Goal: Task Accomplishment & Management: Manage account settings

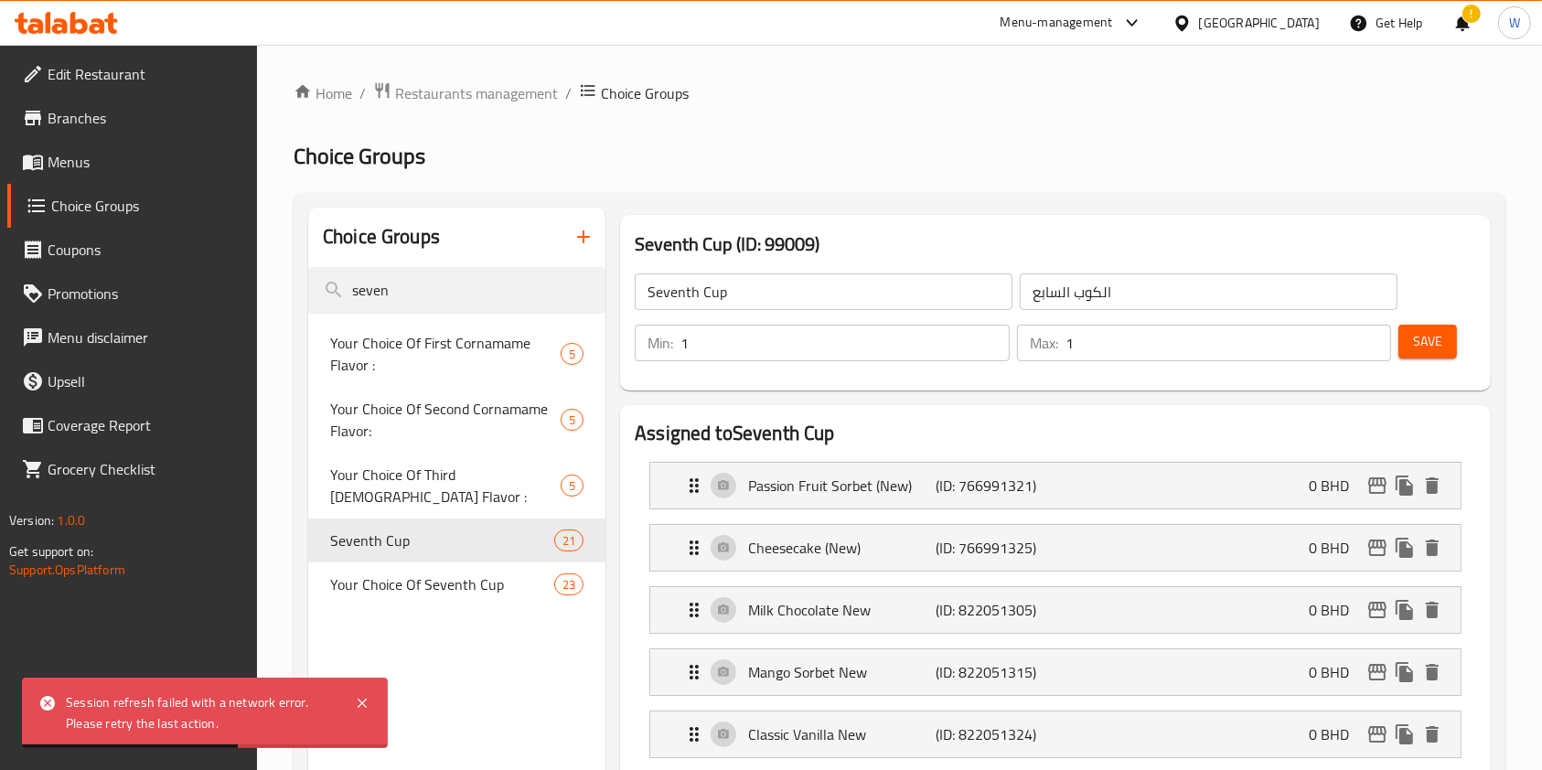
scroll to position [366, 0]
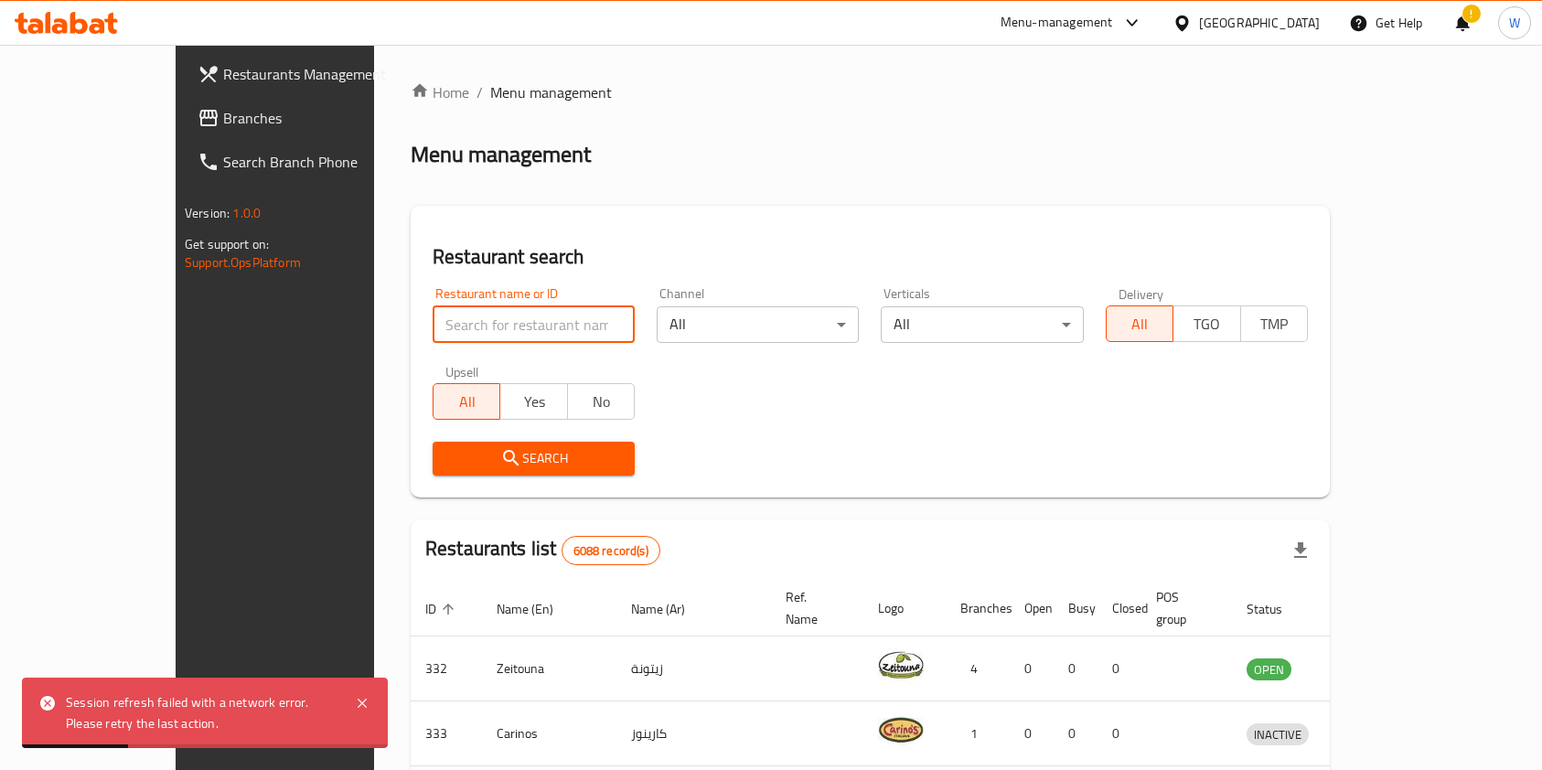
click at [530, 333] on input "search" at bounding box center [534, 324] width 202 height 37
type input "clean bake"
click button "Search" at bounding box center [534, 459] width 202 height 34
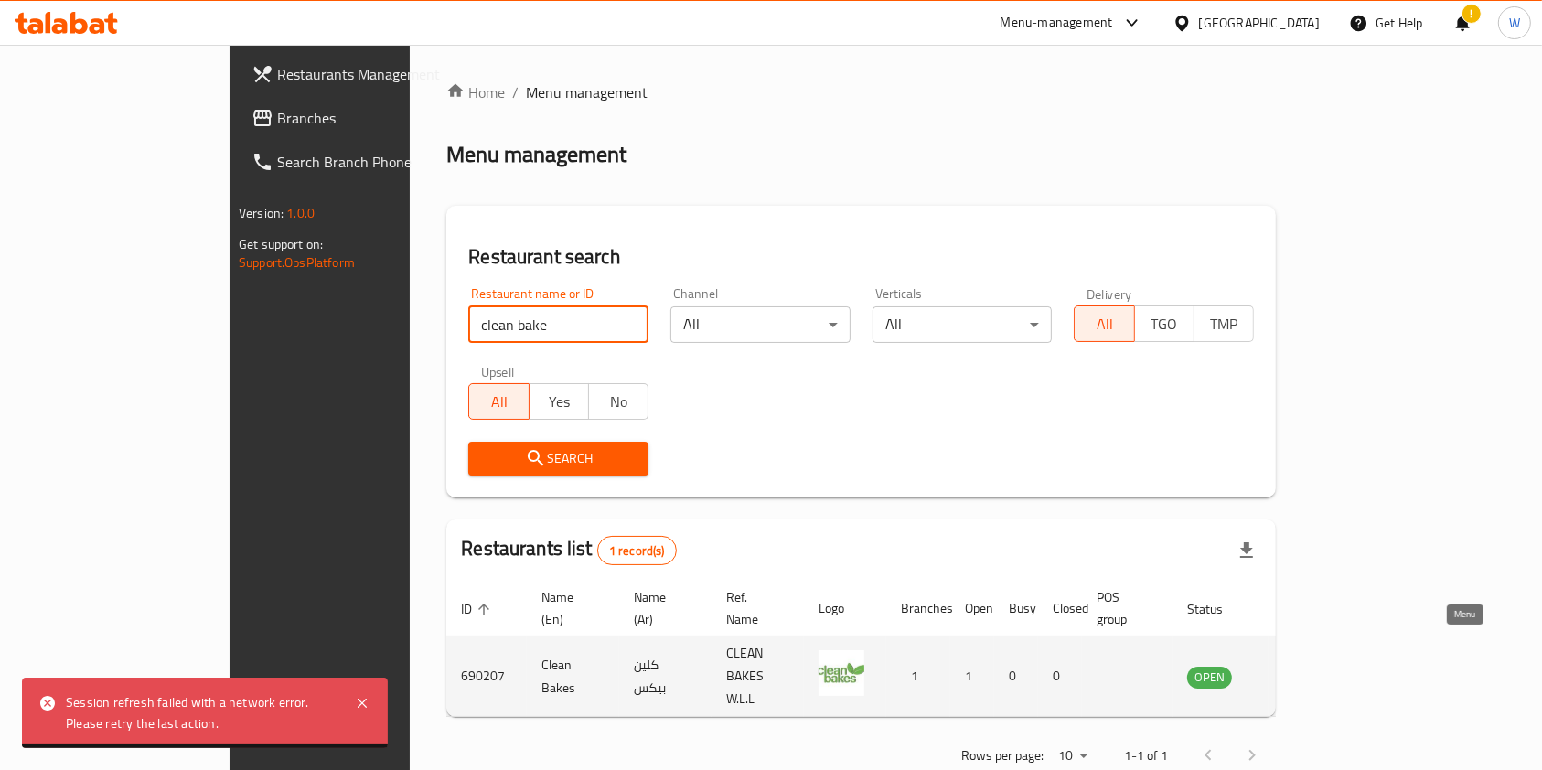
click at [1305, 666] on icon "enhanced table" at bounding box center [1294, 677] width 22 height 22
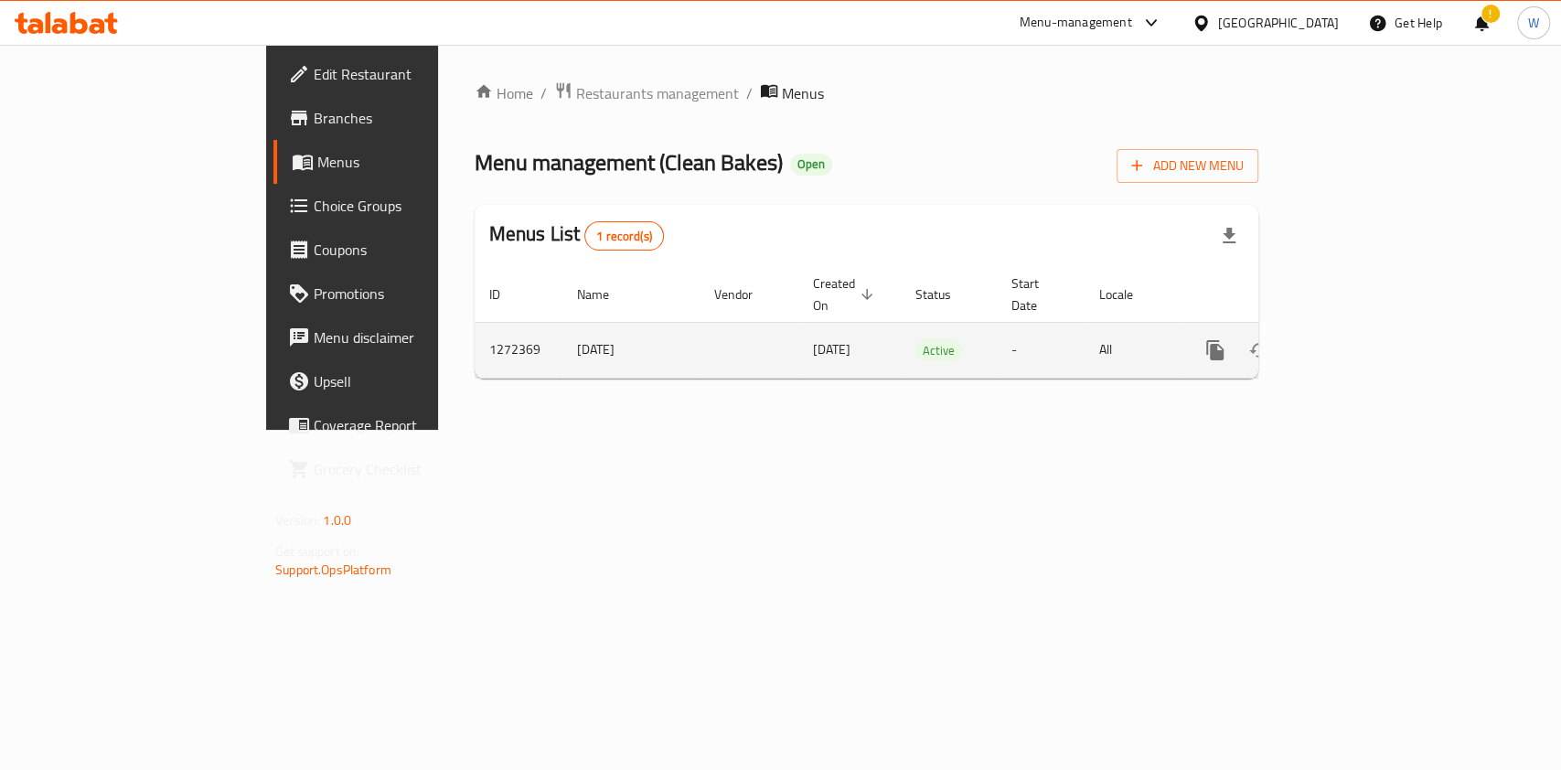
click at [1355, 342] on icon "enhanced table" at bounding box center [1347, 350] width 16 height 16
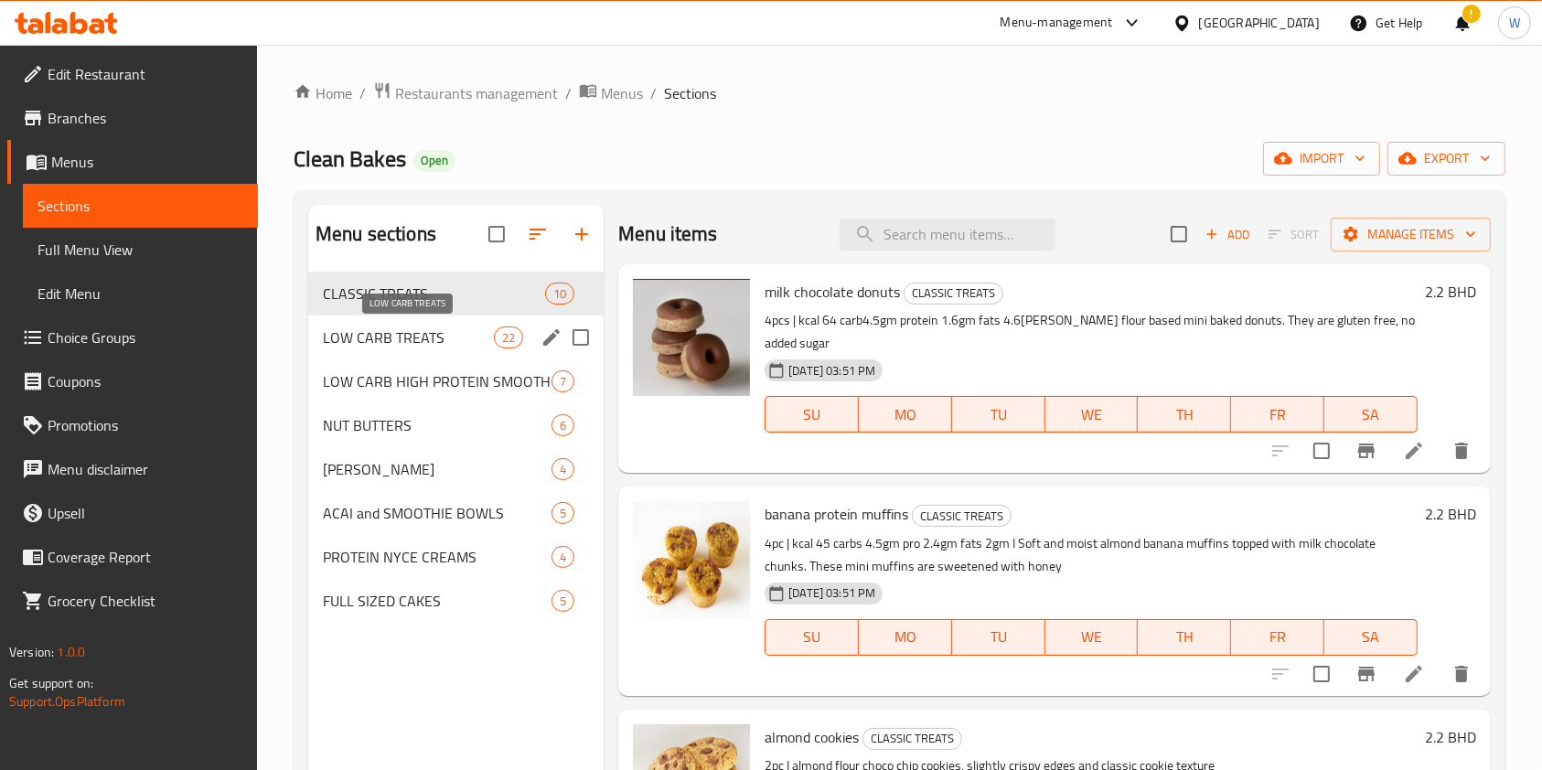
click at [373, 332] on span "LOW CARB TREATS" at bounding box center [408, 337] width 171 height 22
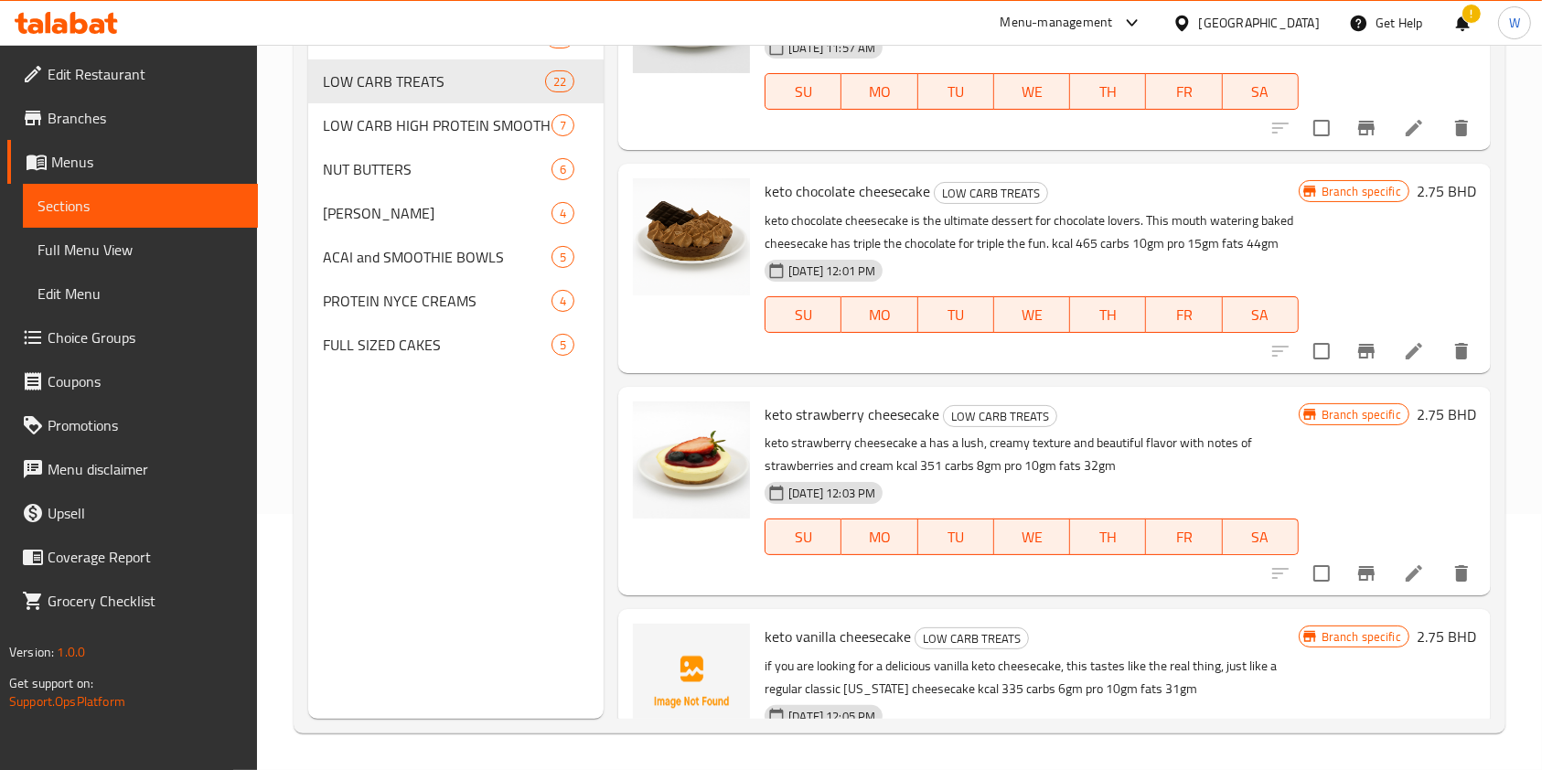
scroll to position [4220, 0]
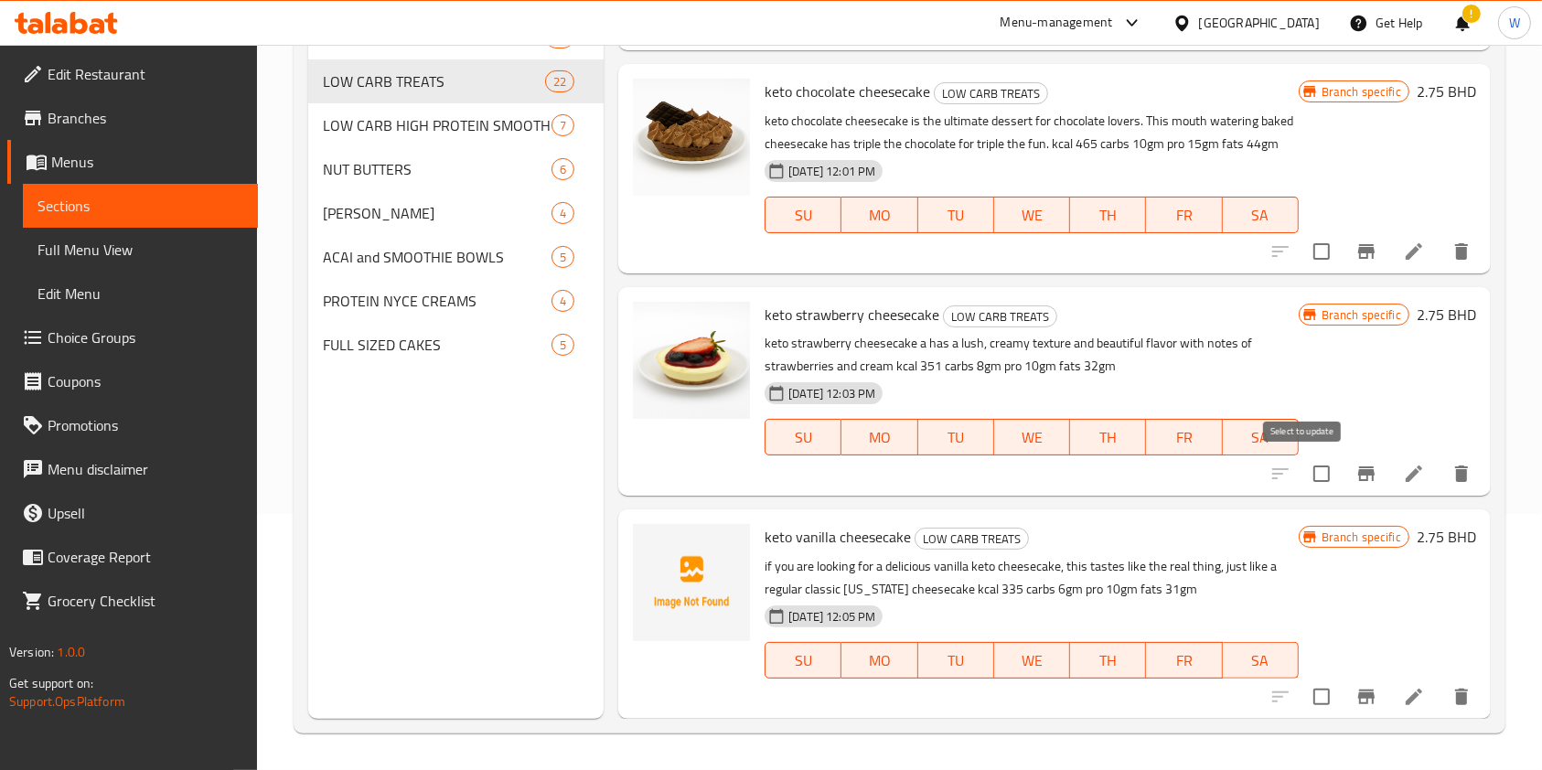
click at [1344, 476] on button "Branch-specific-item" at bounding box center [1366, 474] width 44 height 44
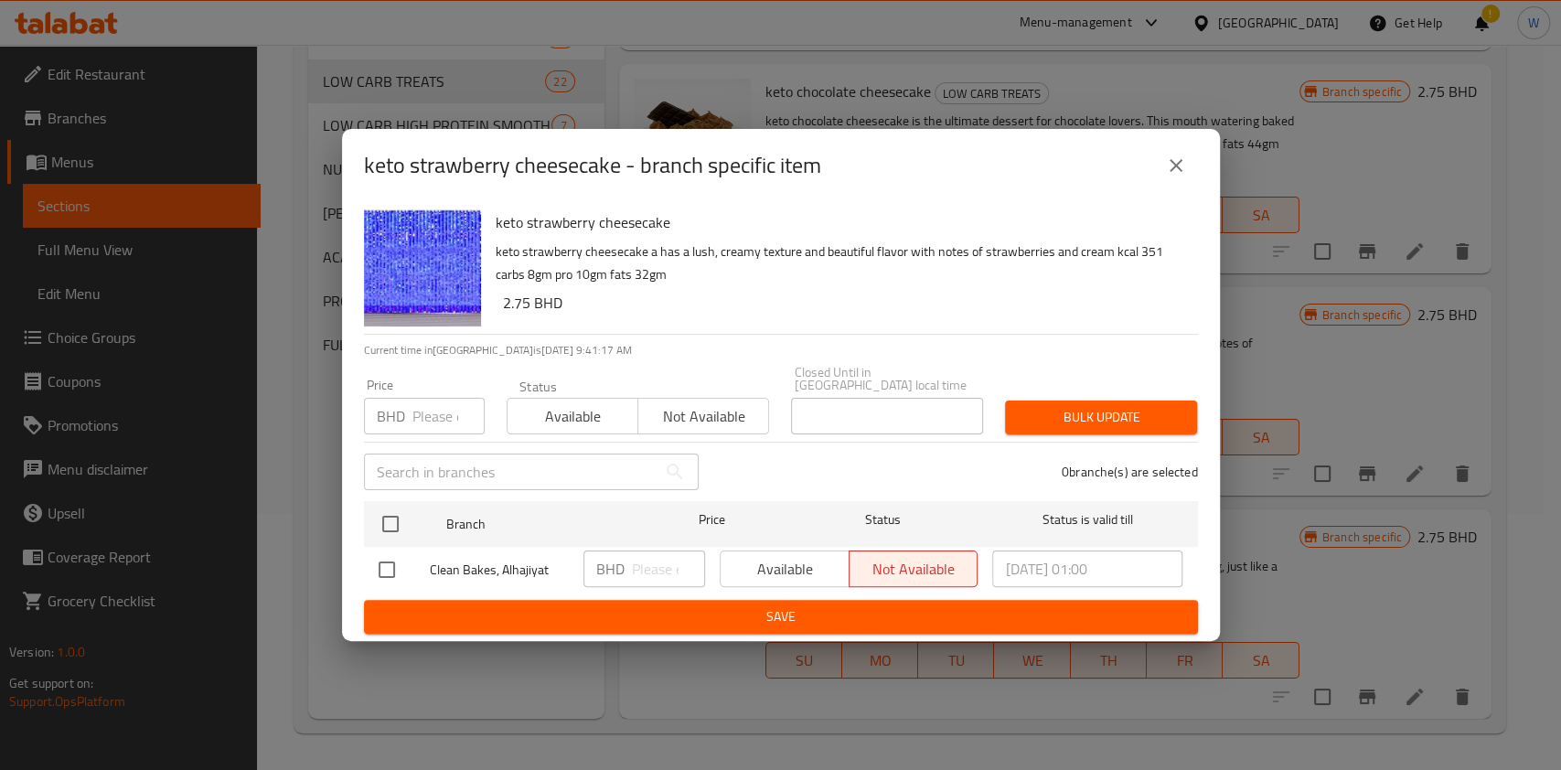
click at [1210, 150] on div "keto strawberry cheesecake - branch specific item" at bounding box center [781, 165] width 878 height 73
click at [1193, 165] on button "close" at bounding box center [1176, 166] width 44 height 44
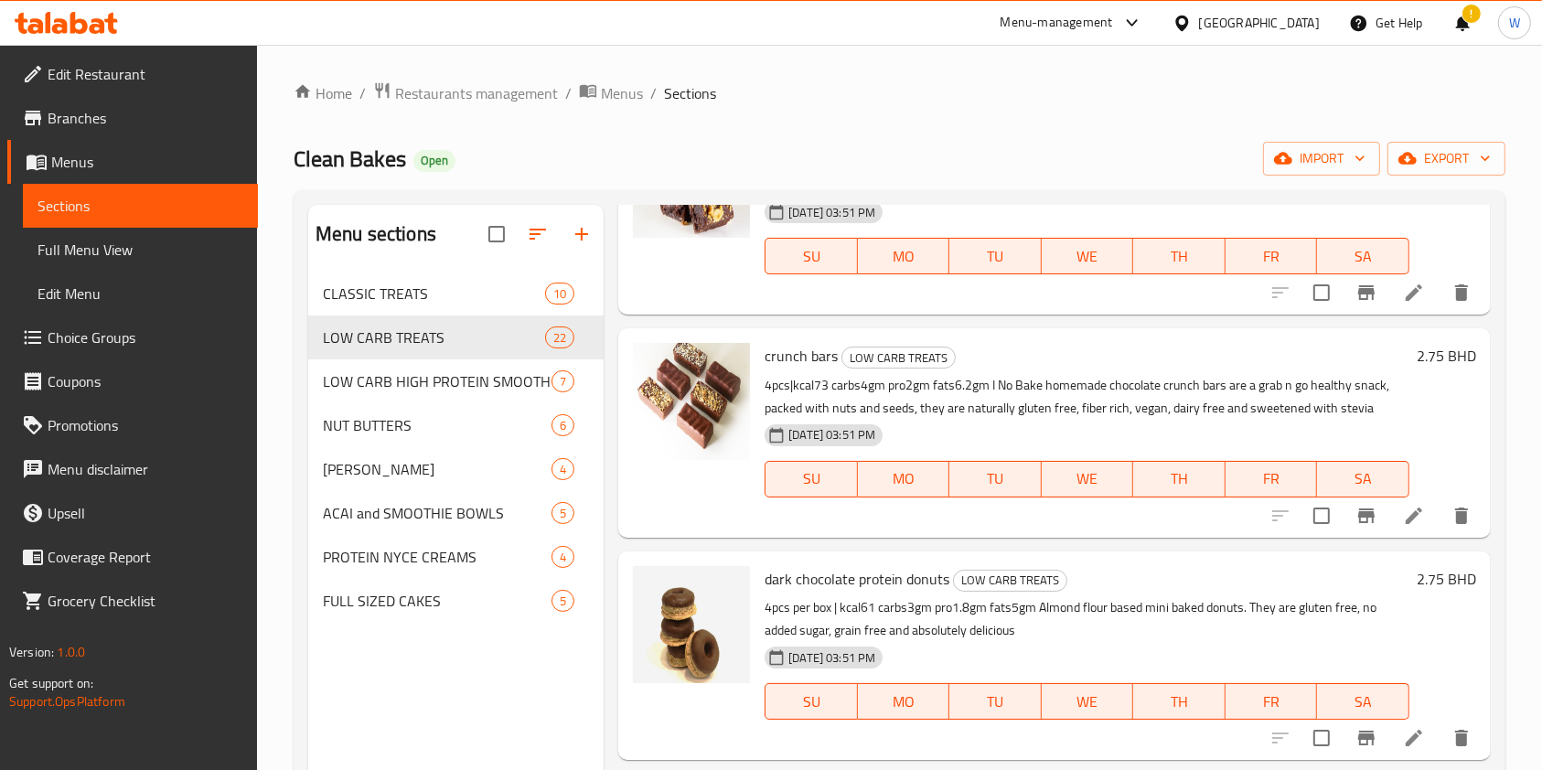
scroll to position [0, 0]
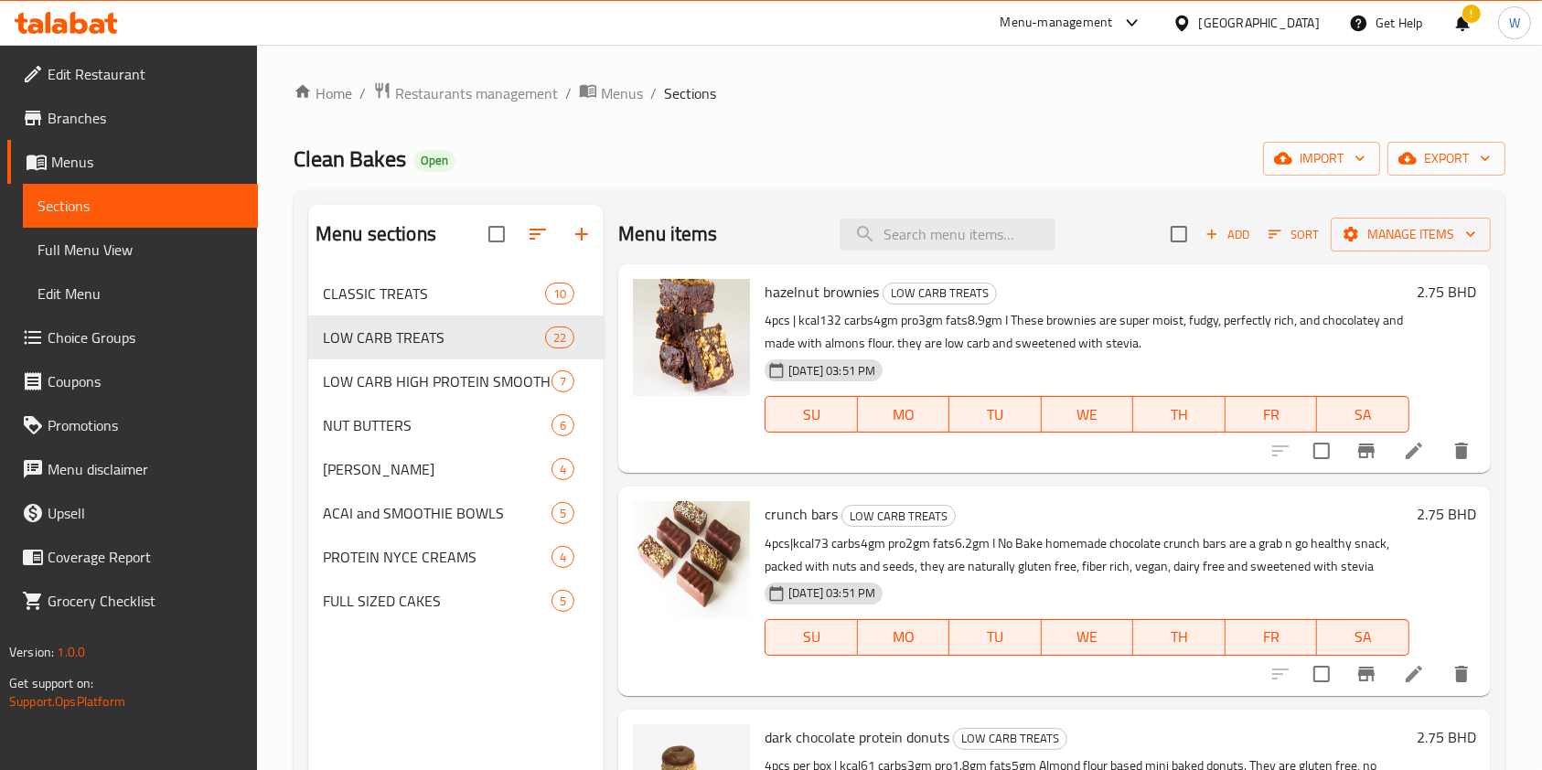
click at [966, 209] on div "Menu items Add Sort Manage items" at bounding box center [1054, 234] width 872 height 59
click at [942, 226] on input "search" at bounding box center [948, 235] width 216 height 32
paste input "Keto chocolate chip"
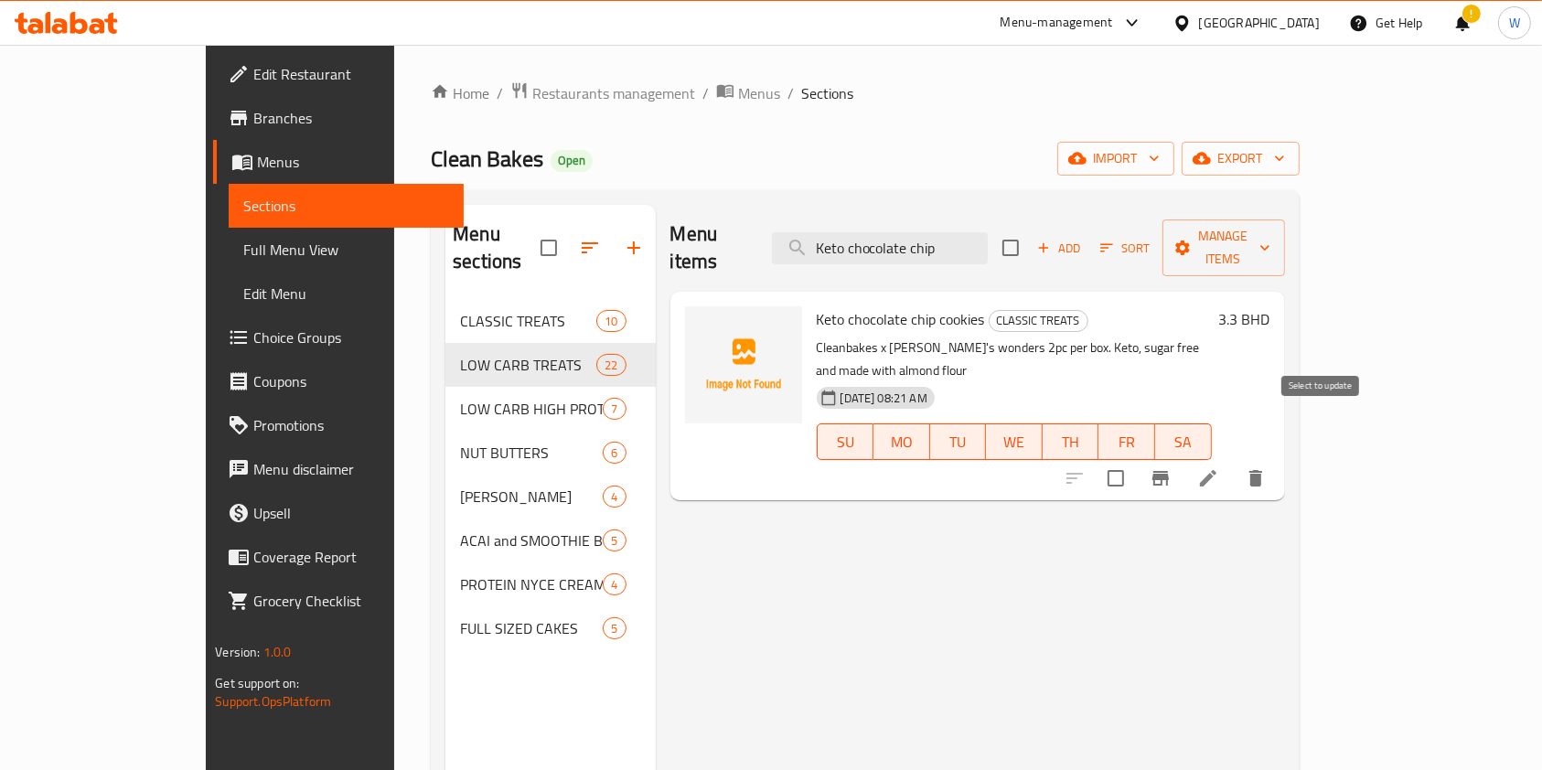
type input "Keto chocolate chip"
click at [1135, 459] on input "checkbox" at bounding box center [1116, 478] width 38 height 38
checkbox input "true"
click at [1285, 252] on div "Add Sort Manage items" at bounding box center [1143, 247] width 283 height 57
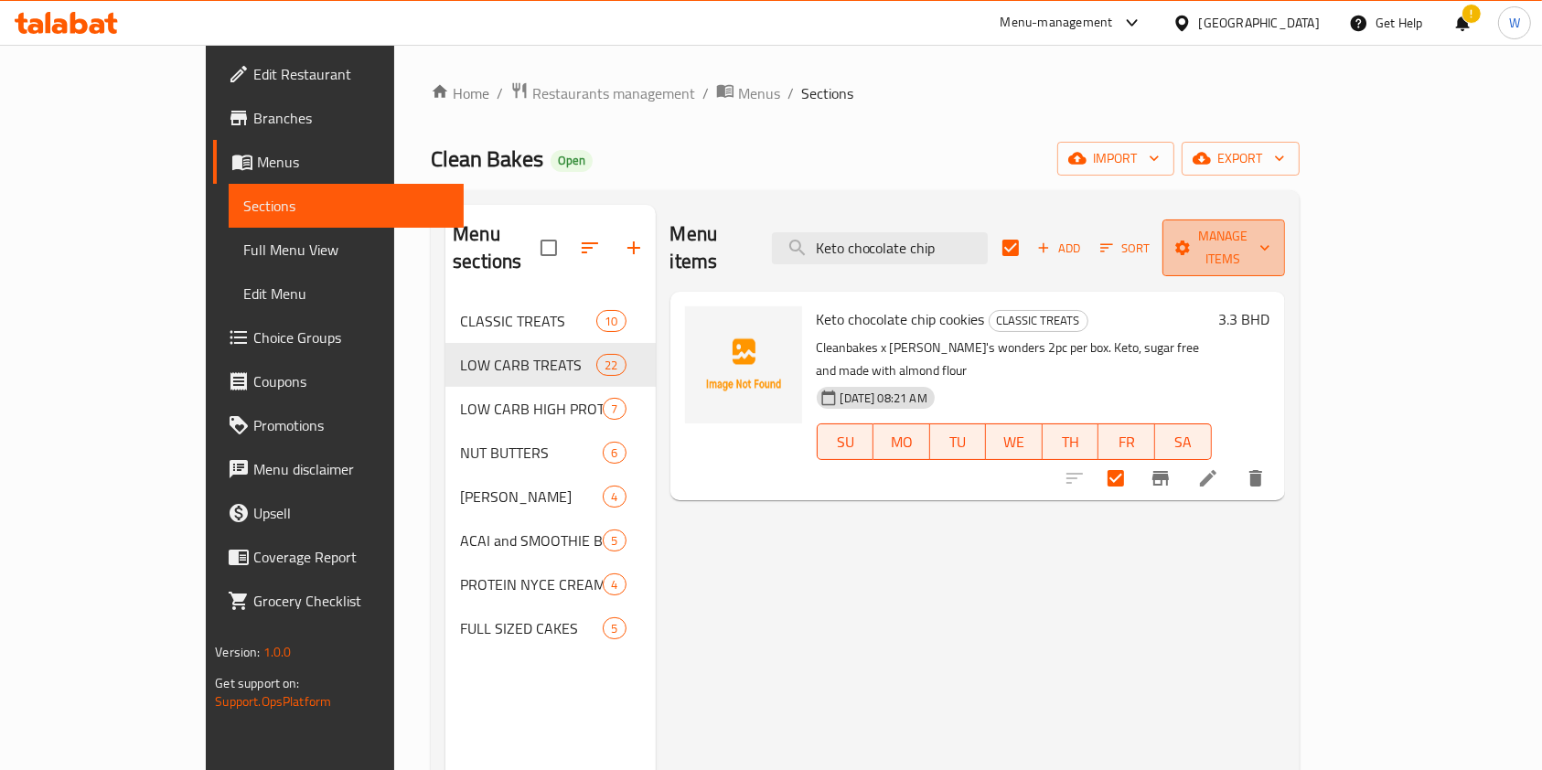
click at [1270, 240] on span "Manage items" at bounding box center [1223, 248] width 93 height 46
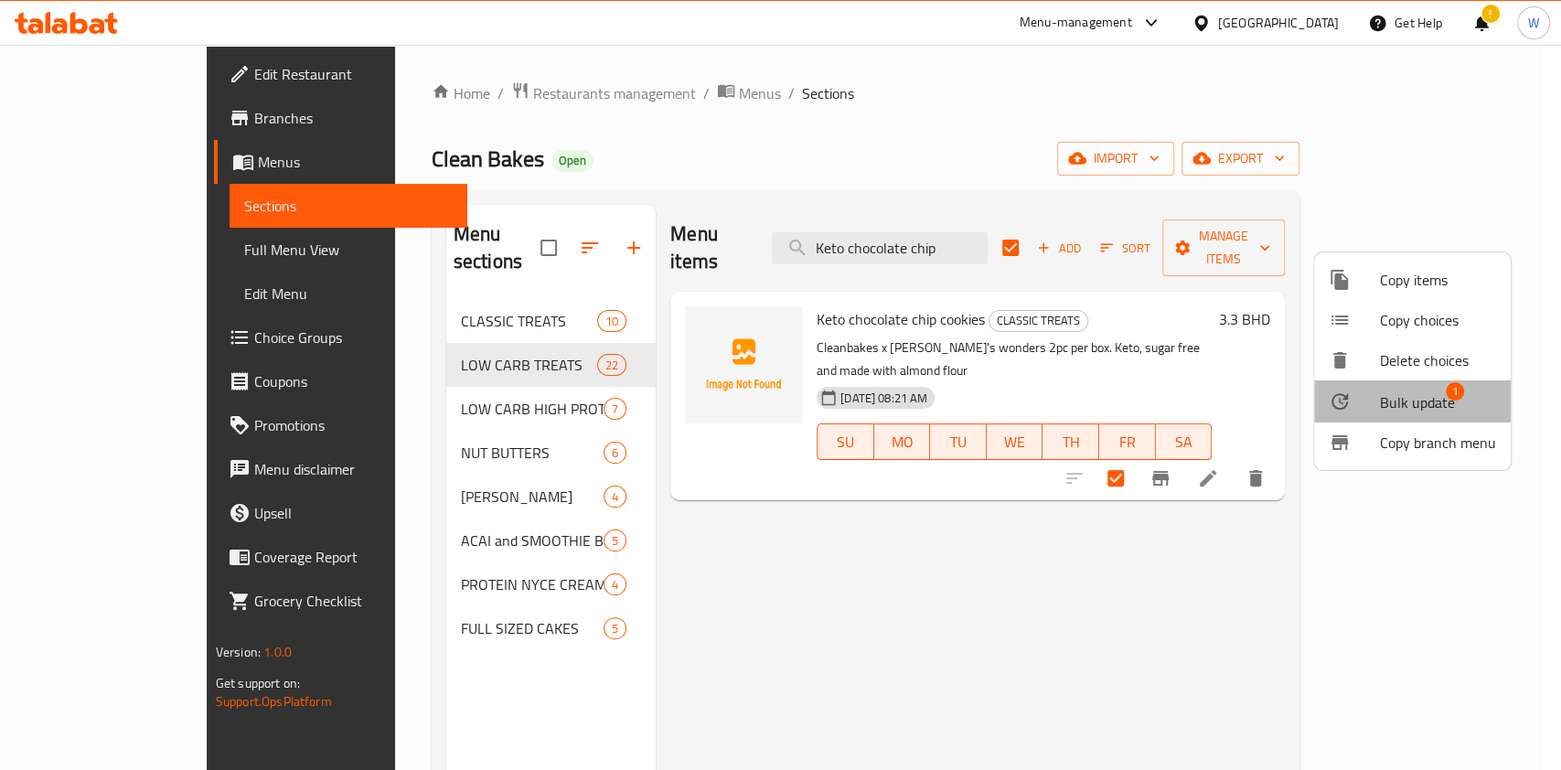
click at [1393, 399] on span "Bulk update" at bounding box center [1417, 402] width 75 height 22
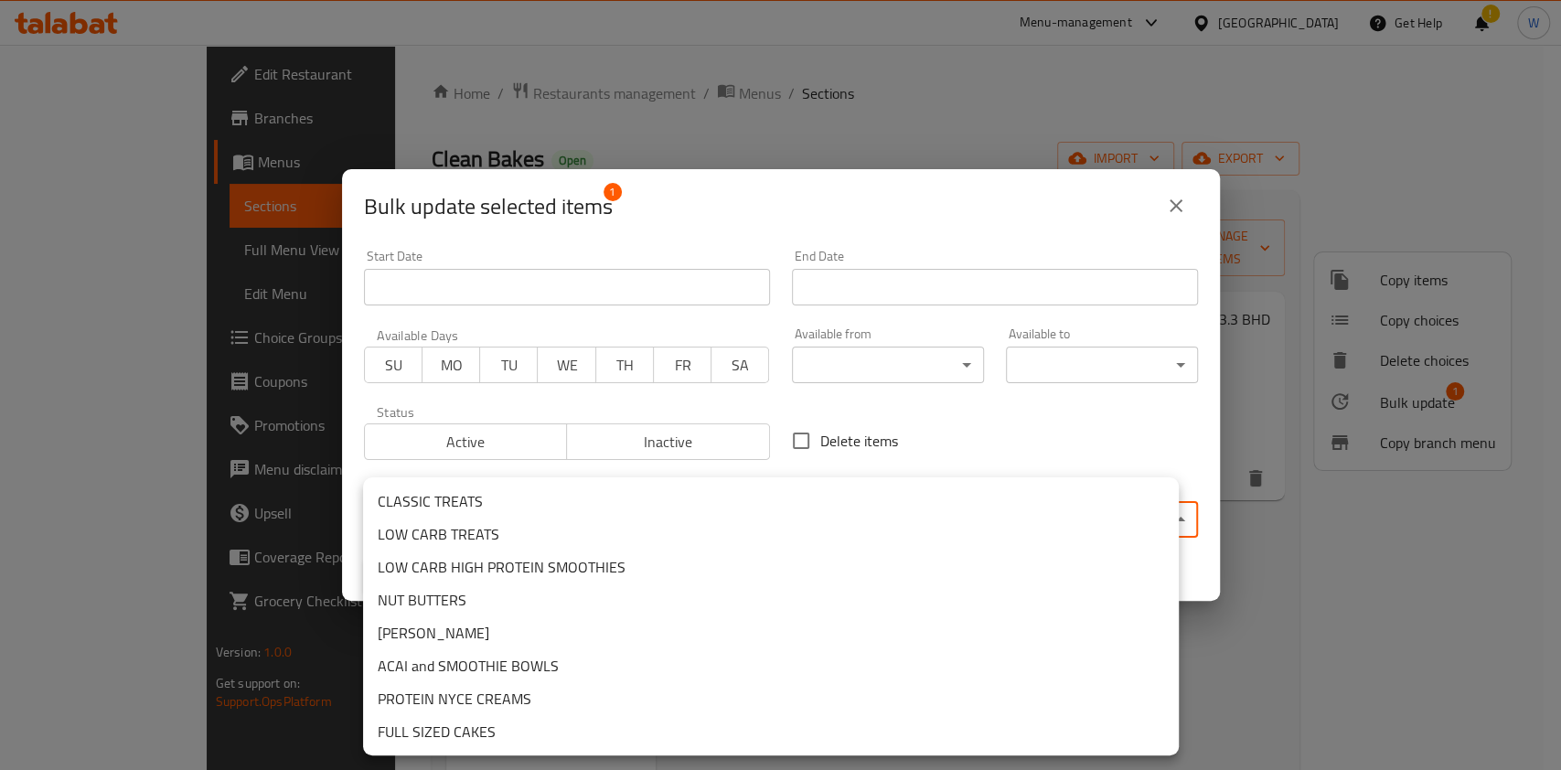
click at [667, 511] on body "​ Menu-management Bahrain Get Help ! W Edit Restaurant Branches Menus Sections …" at bounding box center [780, 407] width 1561 height 725
click at [1316, 626] on div at bounding box center [780, 385] width 1561 height 770
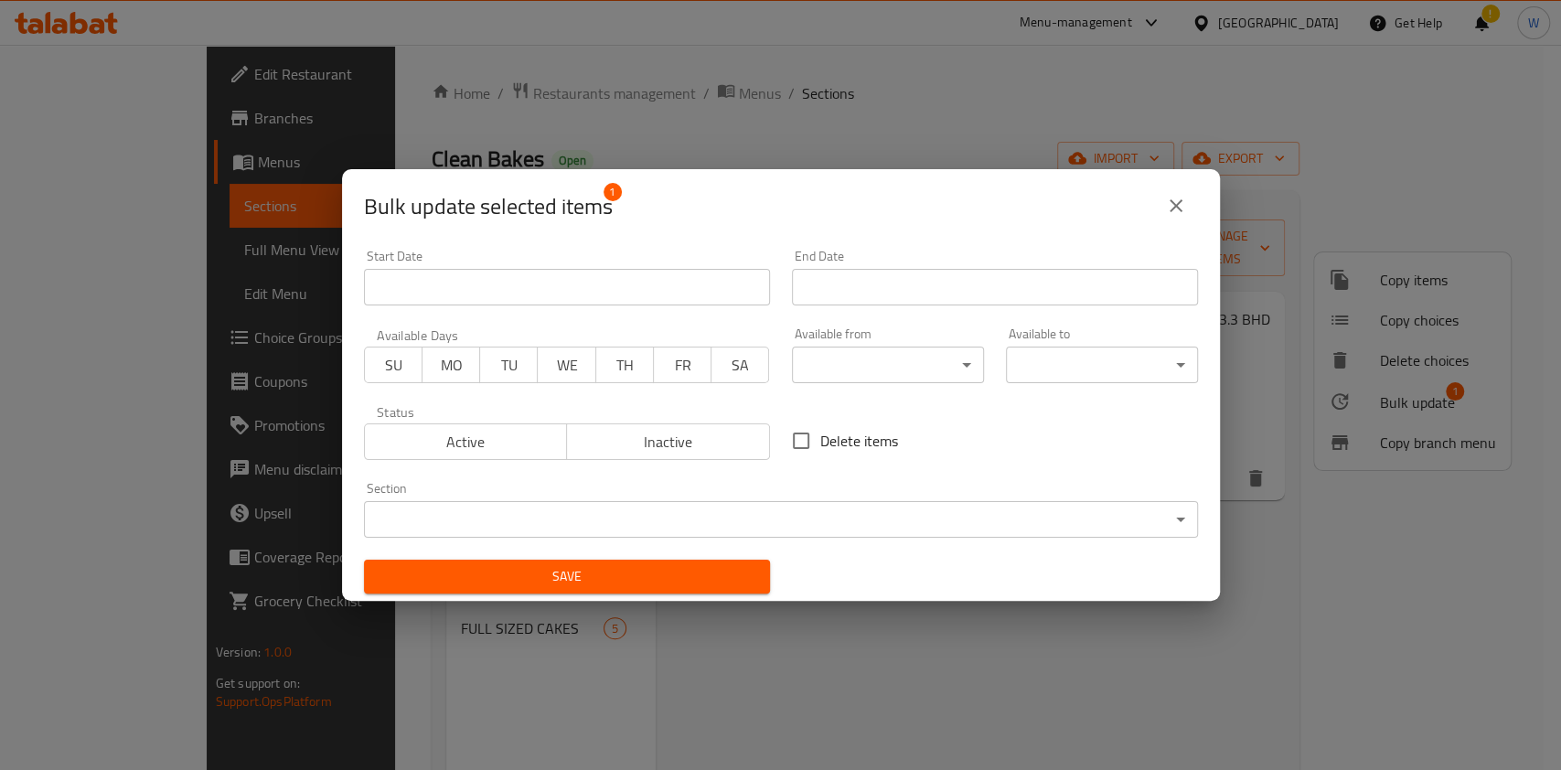
click at [1316, 626] on div "CLASSIC TREATS LOW CARB TREATS LOW CARB HIGH PROTEIN SMOOTHIES NUT BUTTERS CHIA…" at bounding box center [780, 385] width 1561 height 770
click at [1318, 613] on div "Bulk update selected items 1 Start Date Start Date End Date End Date Available …" at bounding box center [780, 385] width 1561 height 770
click at [1143, 205] on div "Bulk update selected items 1" at bounding box center [781, 206] width 834 height 44
drag, startPoint x: 1181, startPoint y: 186, endPoint x: 1186, endPoint y: 199, distance: 14.8
click at [1182, 187] on button "close" at bounding box center [1176, 206] width 44 height 44
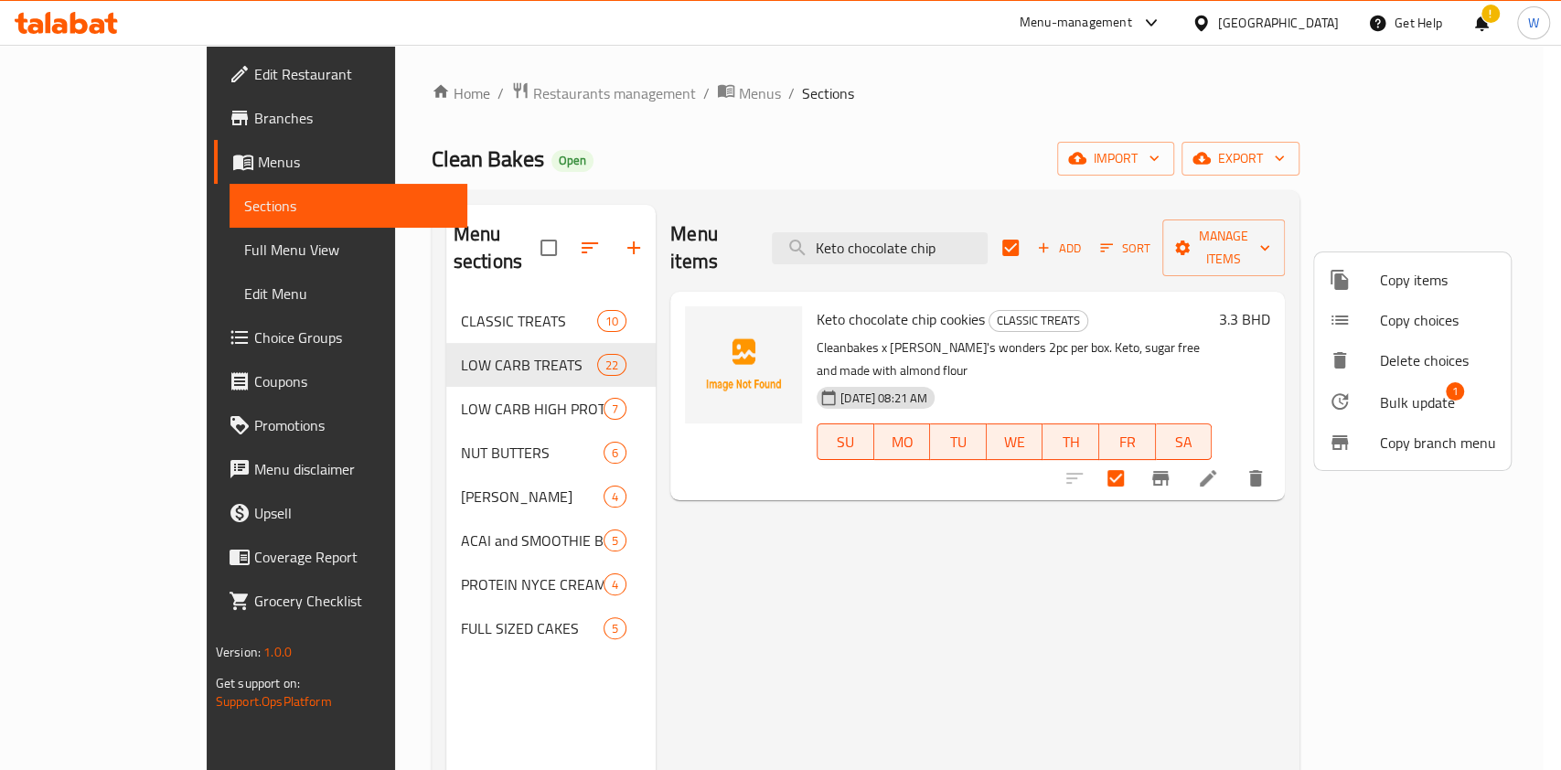
click at [1218, 489] on div at bounding box center [780, 385] width 1561 height 770
